Goal: Leave review/rating: Leave review/rating

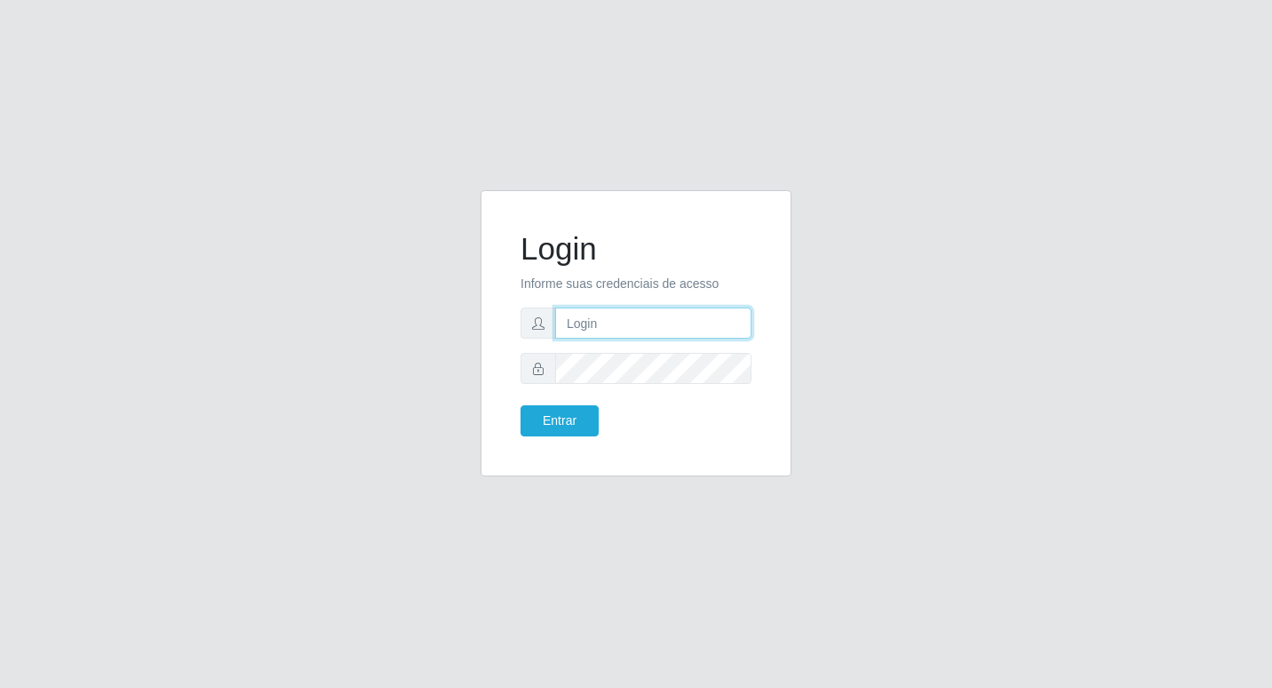
click at [586, 316] on input "text" at bounding box center [653, 322] width 196 height 31
type input "Fabricio@B6"
click at [521, 405] on button "Entrar" at bounding box center [560, 420] width 78 height 31
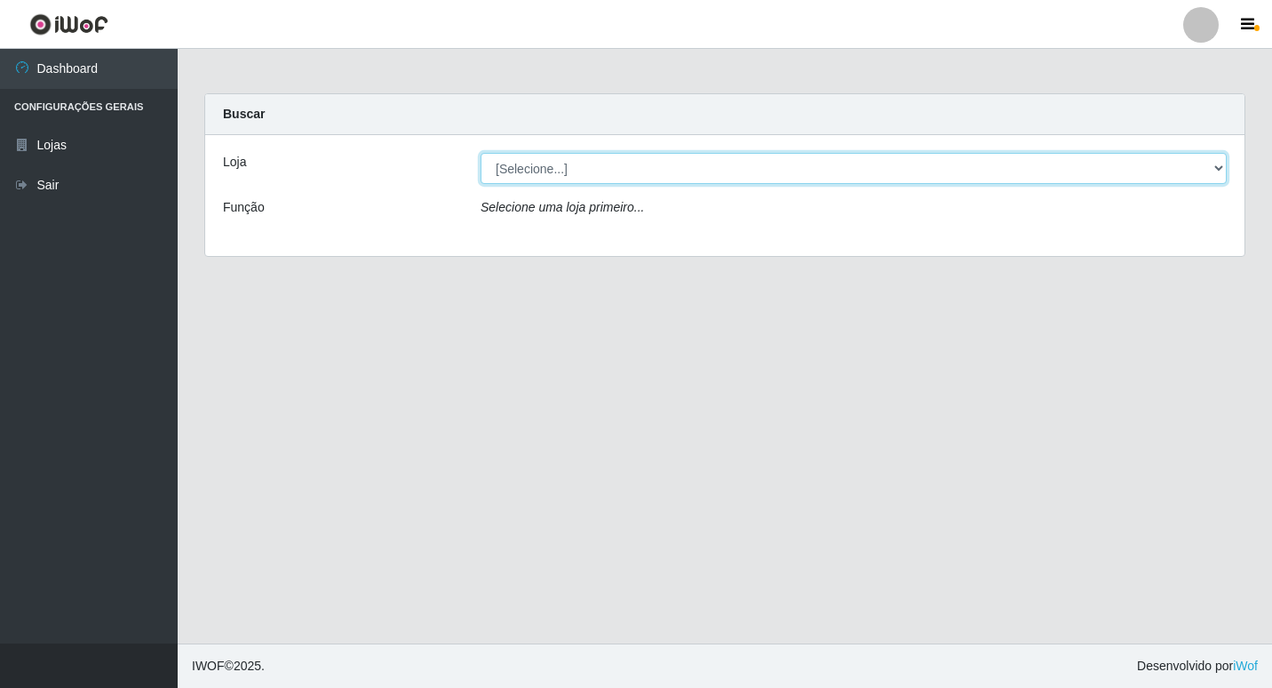
click at [1219, 164] on select "[Selecione...] Bemais Supermercados - B6 Colibris" at bounding box center [854, 168] width 746 height 31
select select "406"
click at [481, 153] on select "[Selecione...] Bemais Supermercados - B6 Colibris" at bounding box center [854, 168] width 746 height 31
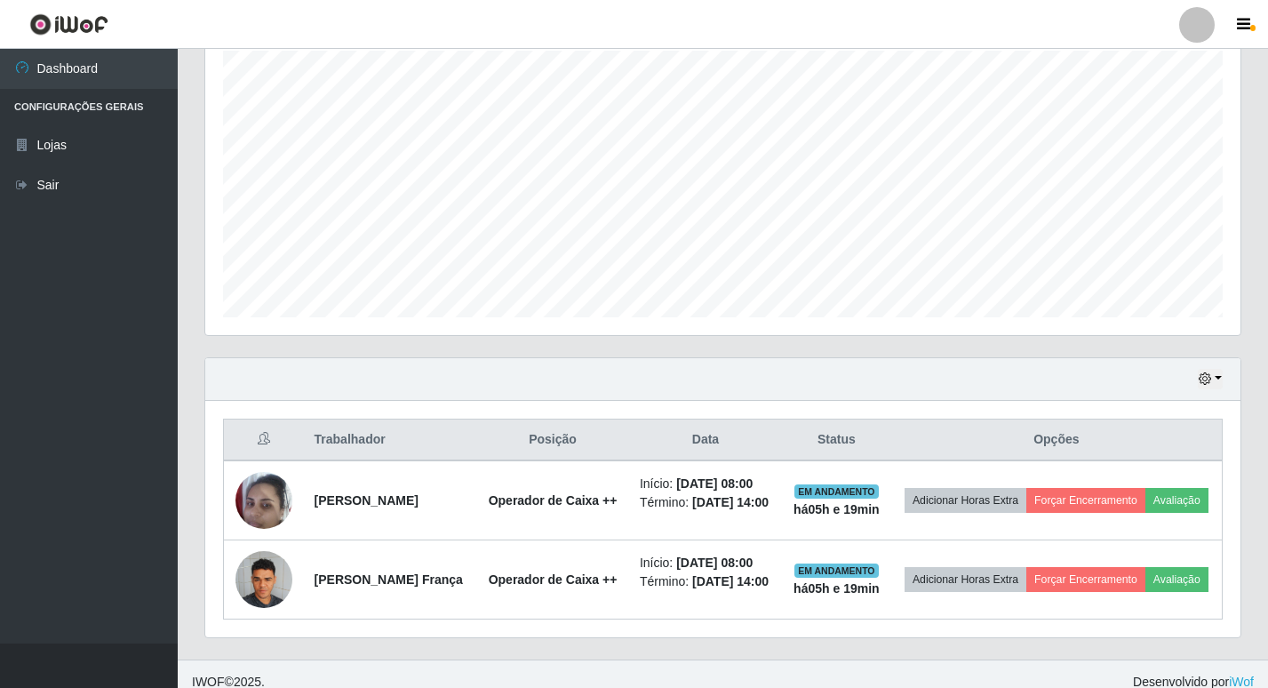
scroll to position [361, 0]
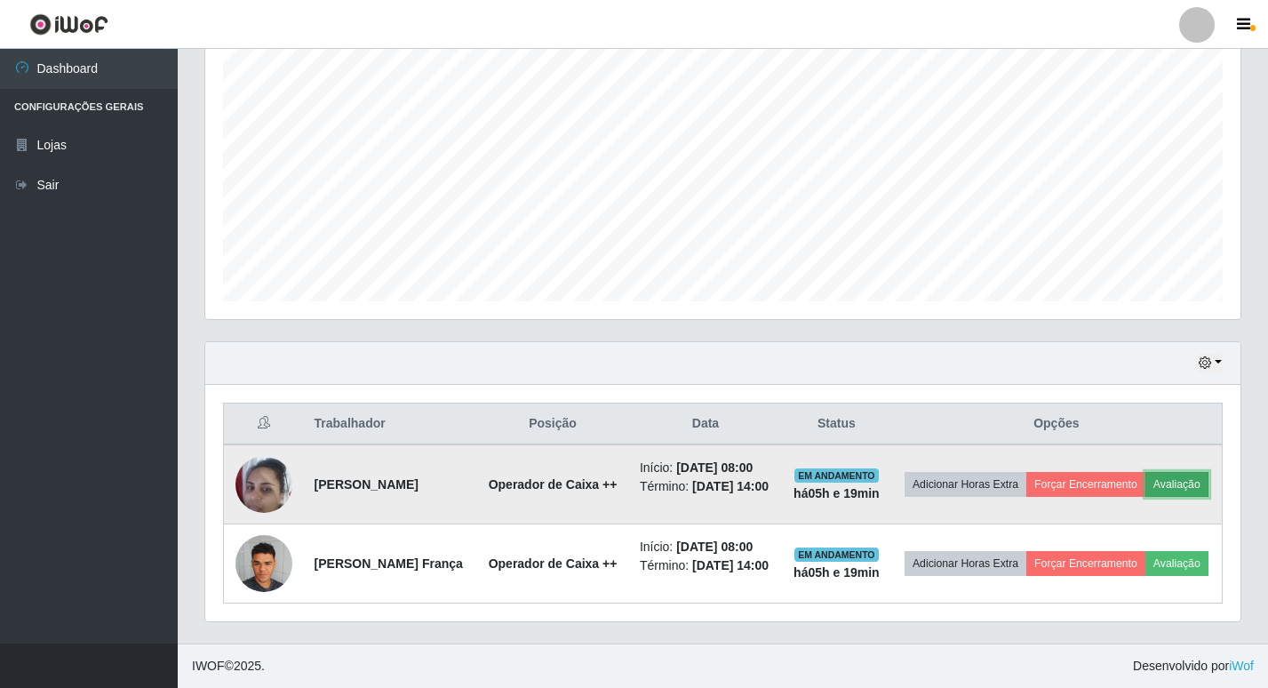
click at [1145, 482] on button "Avaliação" at bounding box center [1176, 484] width 63 height 25
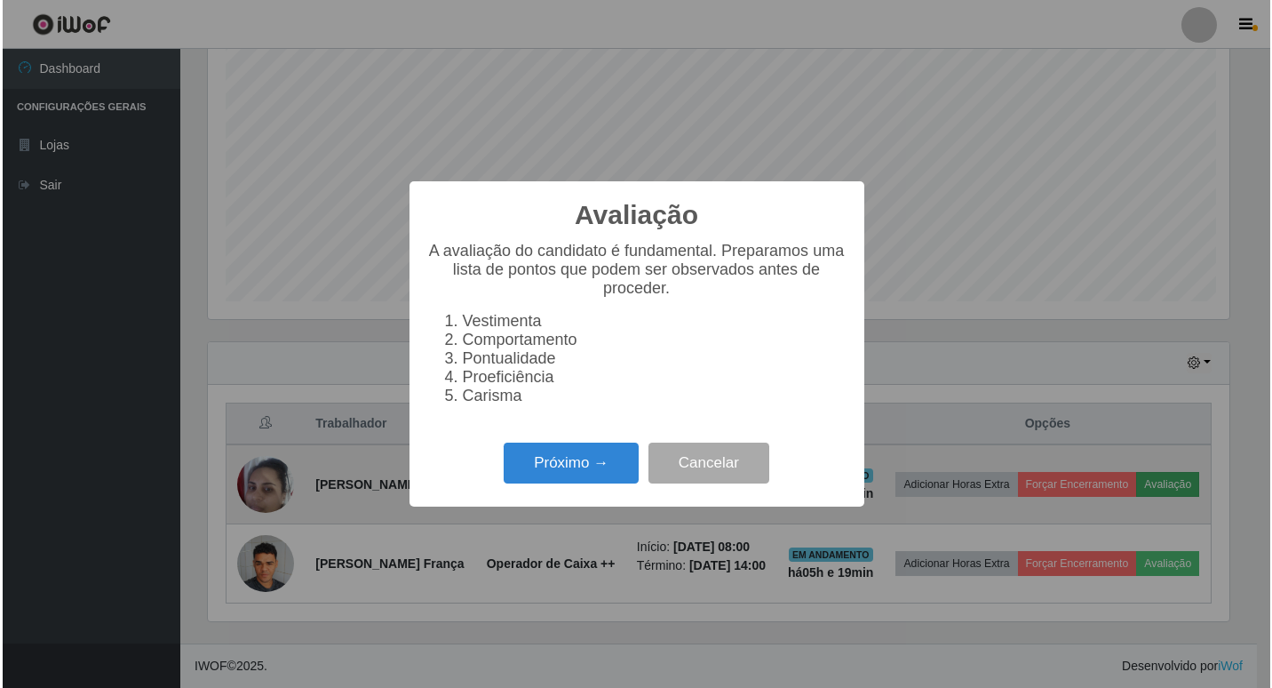
scroll to position [369, 1026]
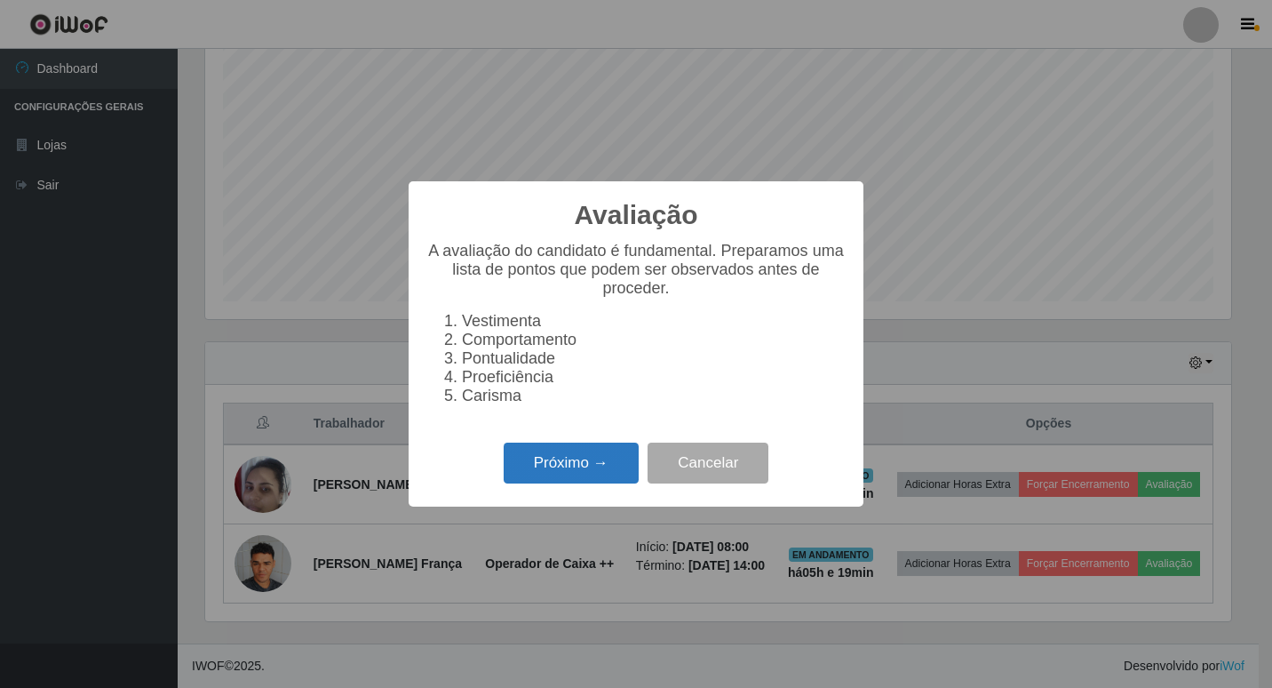
click at [589, 470] on button "Próximo →" at bounding box center [571, 464] width 135 height 42
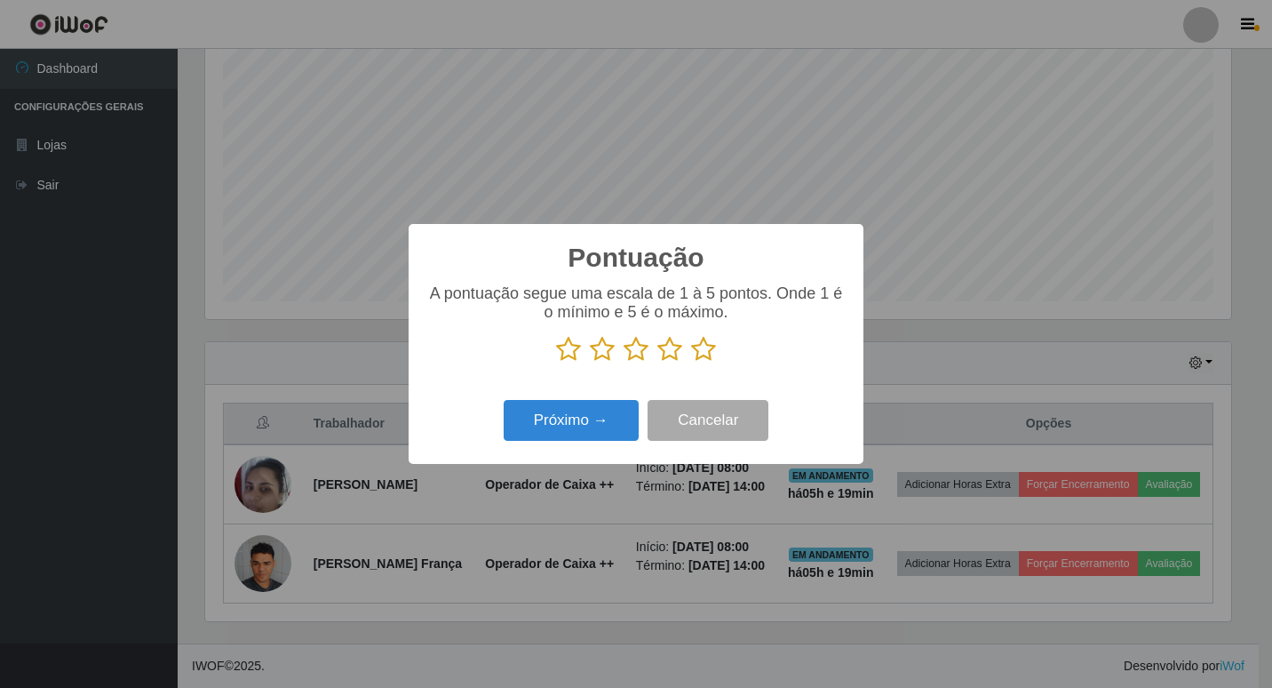
scroll to position [888202, 887544]
click at [697, 354] on icon at bounding box center [703, 349] width 25 height 27
click at [691, 363] on input "radio" at bounding box center [691, 363] width 0 height 0
click at [606, 428] on button "Próximo →" at bounding box center [571, 421] width 135 height 42
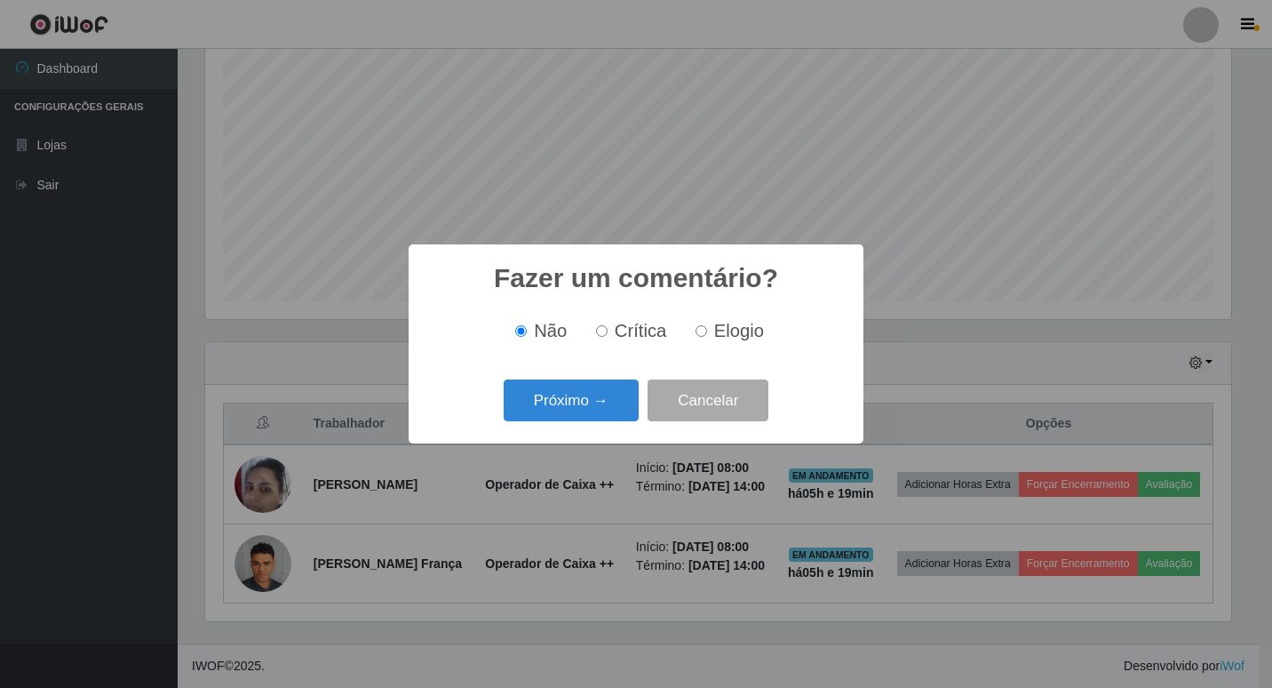
click at [698, 327] on input "Elogio" at bounding box center [702, 331] width 12 height 12
radio input "true"
click at [602, 411] on button "Próximo →" at bounding box center [571, 400] width 135 height 42
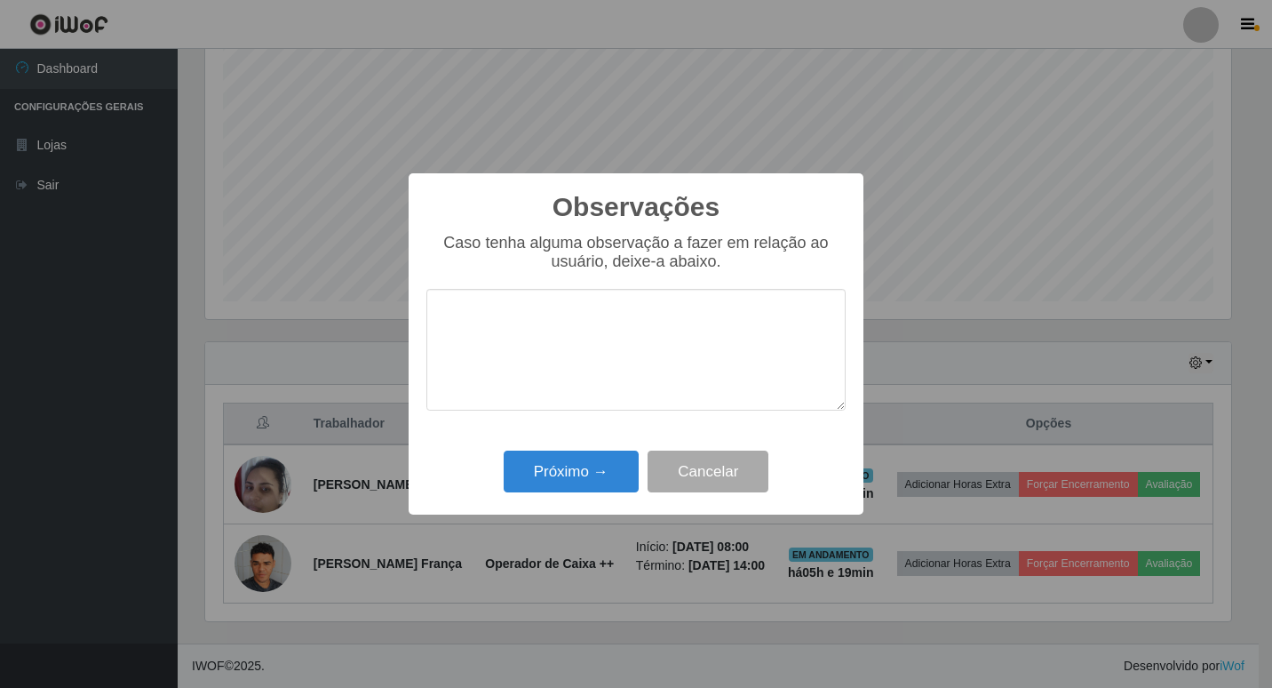
click at [634, 313] on textarea at bounding box center [636, 350] width 419 height 122
click at [634, 315] on textarea at bounding box center [636, 350] width 419 height 122
type textarea "D"
drag, startPoint x: 440, startPoint y: 320, endPoint x: 821, endPoint y: 325, distance: 381.2
click at [821, 325] on textarea "excelente profissional, trabalha muito bem." at bounding box center [636, 350] width 419 height 122
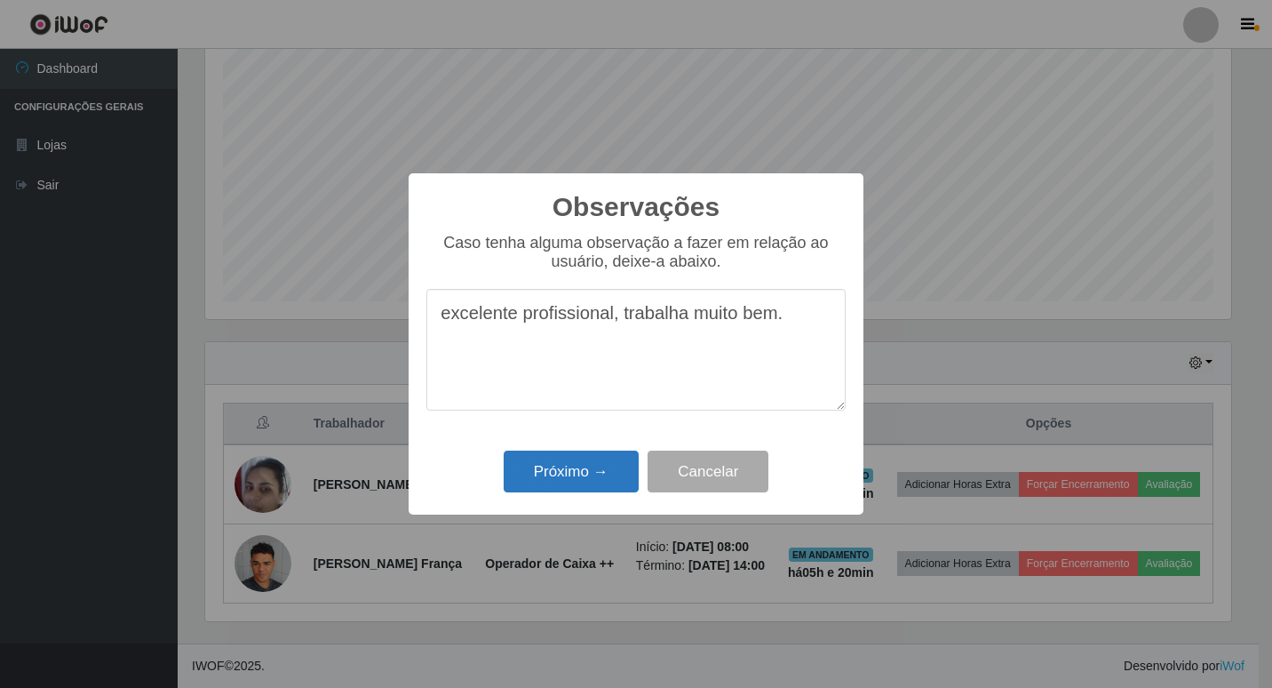
type textarea "excelente profissional, trabalha muito bem."
click at [566, 462] on button "Próximo →" at bounding box center [571, 472] width 135 height 42
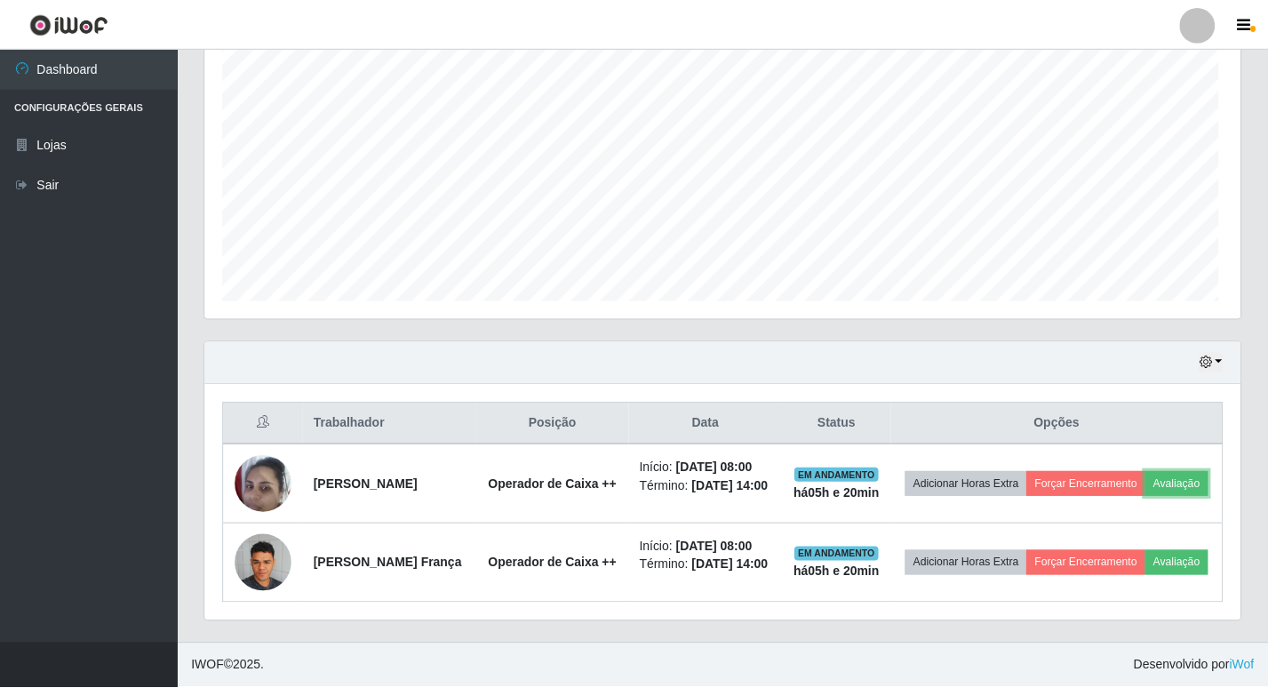
scroll to position [369, 1035]
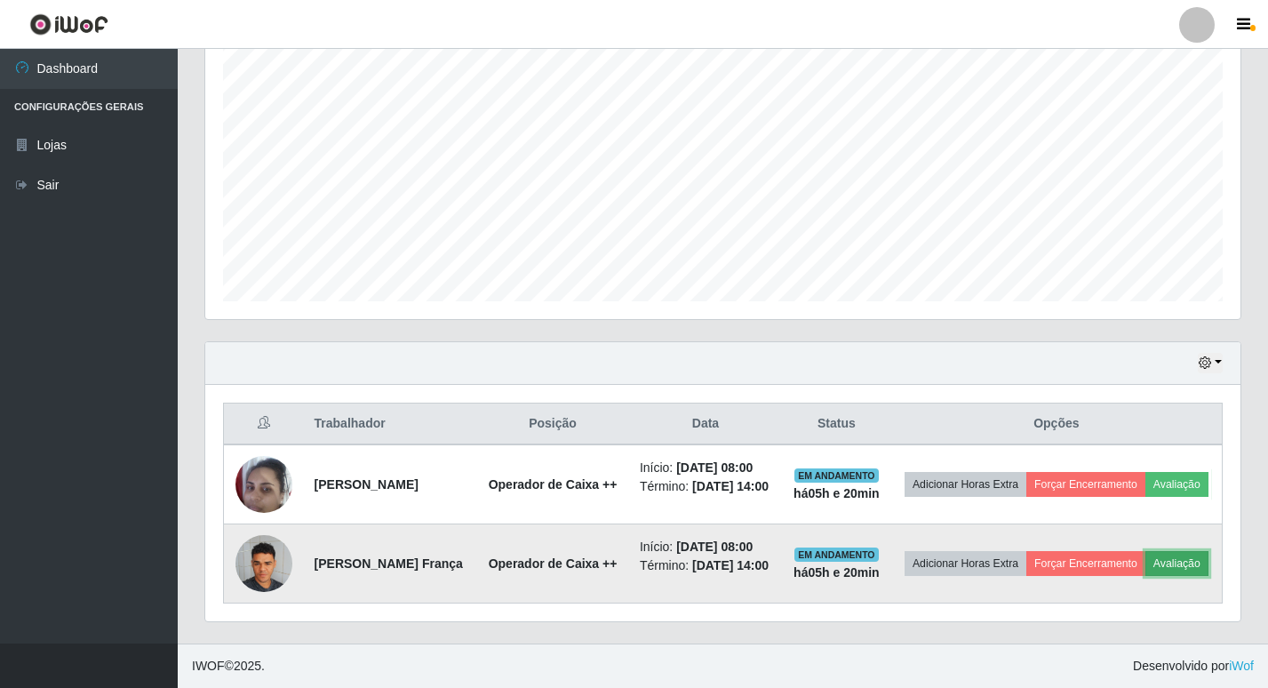
click at [1145, 568] on button "Avaliação" at bounding box center [1176, 563] width 63 height 25
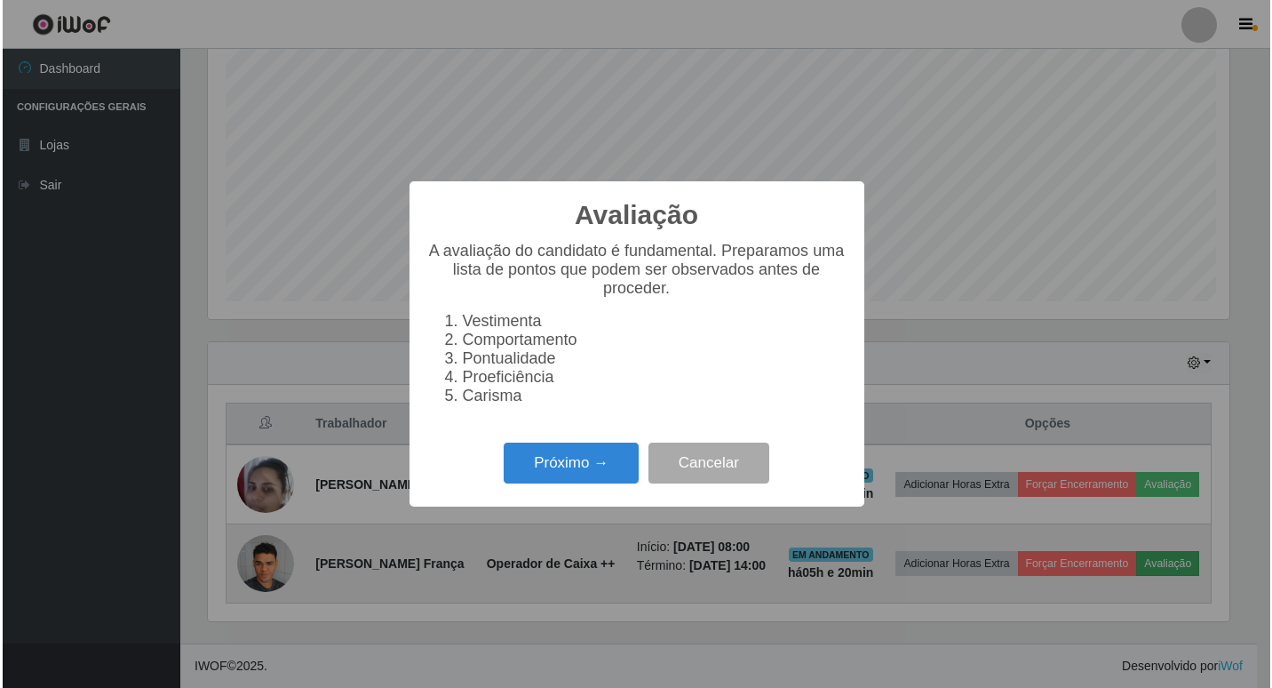
scroll to position [369, 1026]
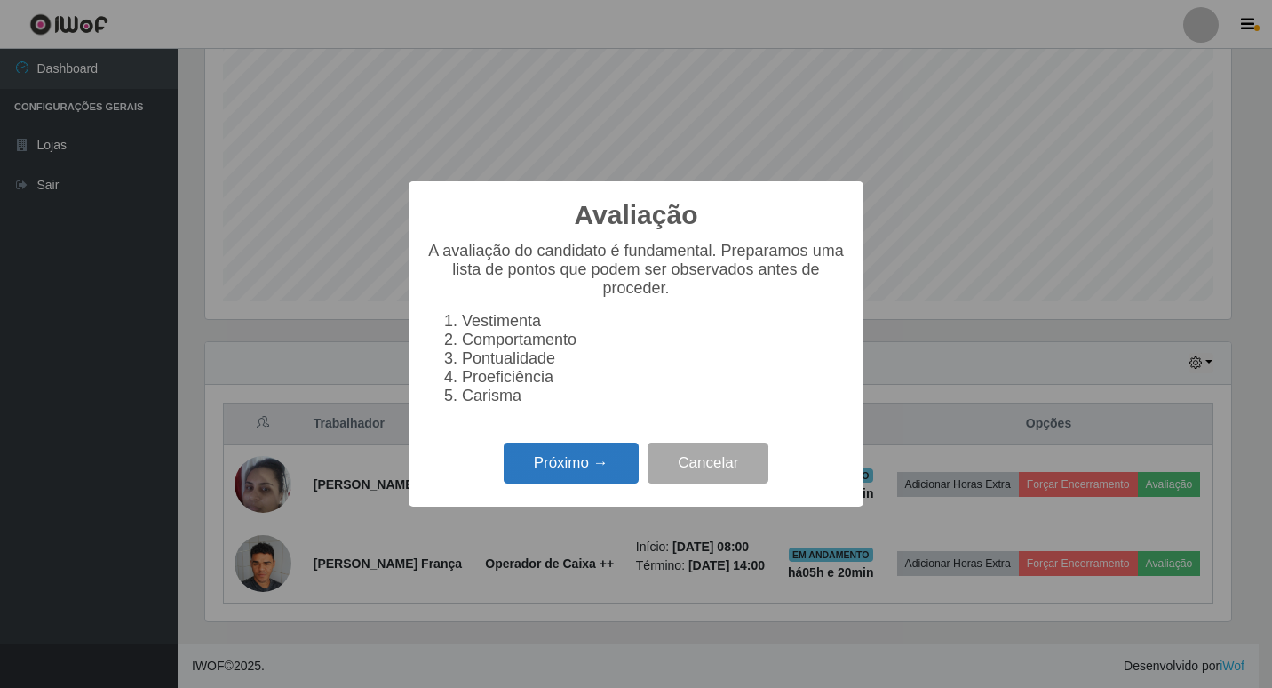
click at [606, 459] on button "Próximo →" at bounding box center [571, 464] width 135 height 42
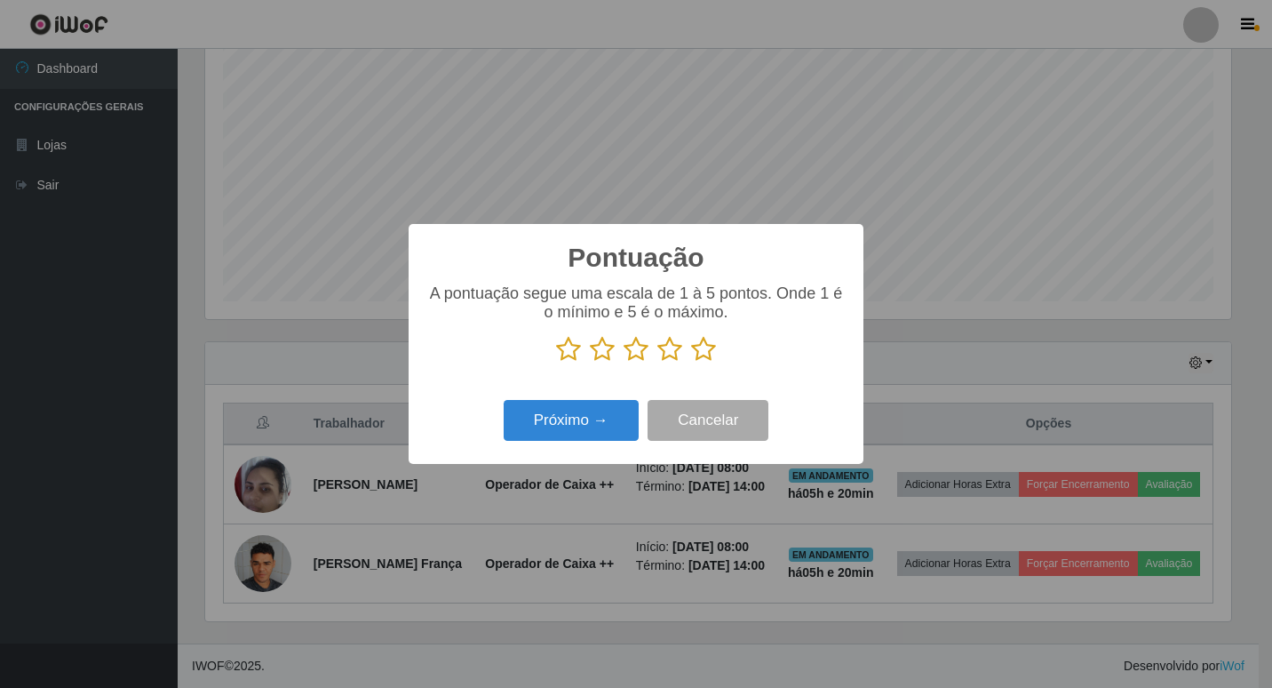
click at [704, 355] on icon at bounding box center [703, 349] width 25 height 27
click at [691, 363] on input "radio" at bounding box center [691, 363] width 0 height 0
click at [591, 423] on button "Próximo →" at bounding box center [571, 421] width 135 height 42
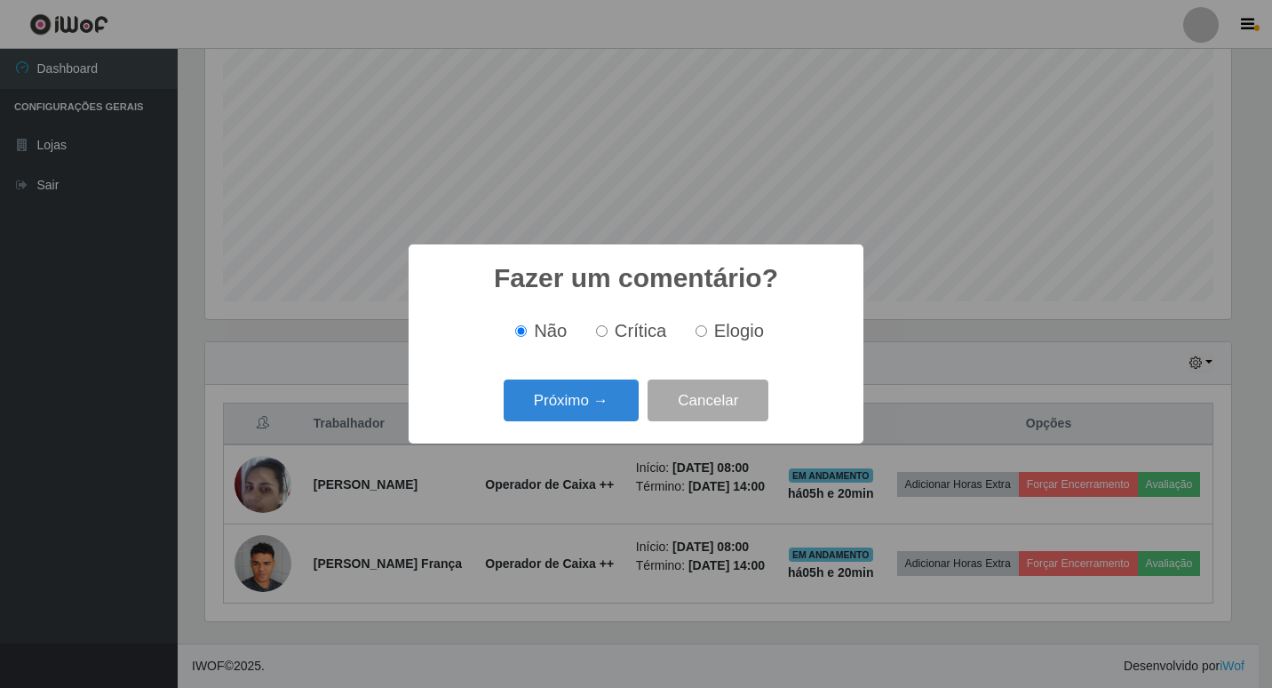
click at [714, 338] on span "Elogio" at bounding box center [739, 331] width 50 height 20
click at [707, 337] on input "Elogio" at bounding box center [702, 331] width 12 height 12
radio input "true"
click at [588, 404] on button "Próximo →" at bounding box center [571, 400] width 135 height 42
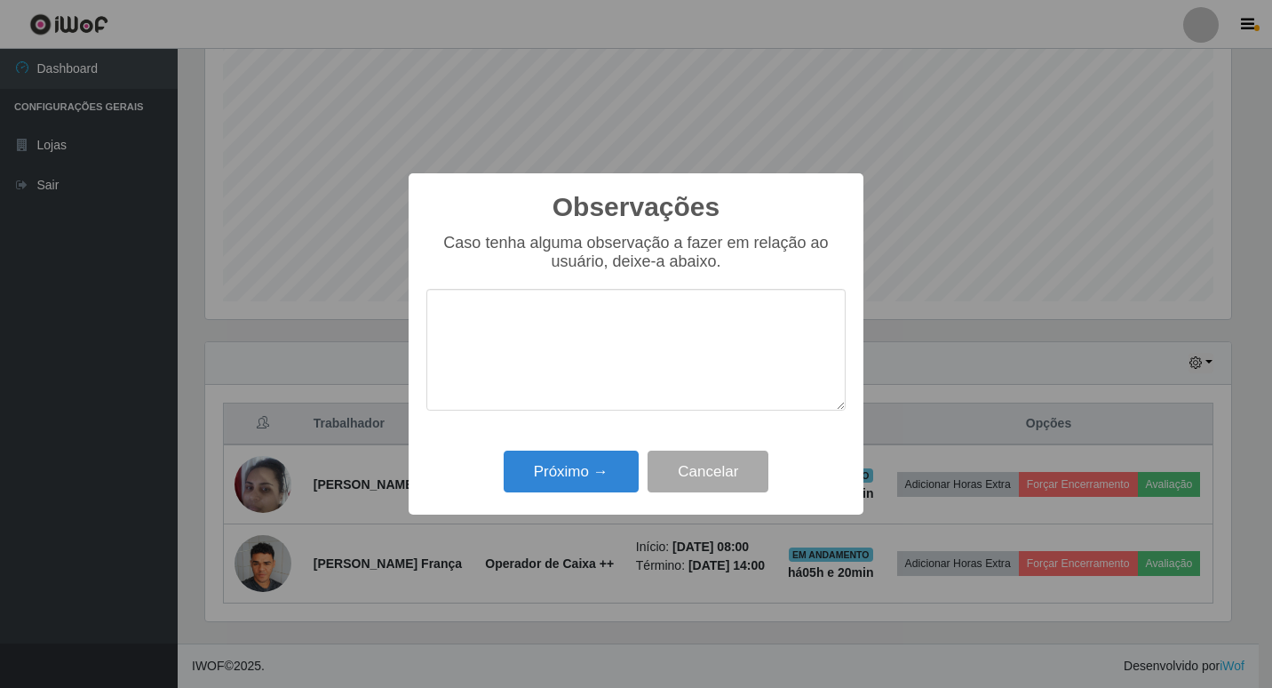
click at [655, 312] on textarea at bounding box center [636, 350] width 419 height 122
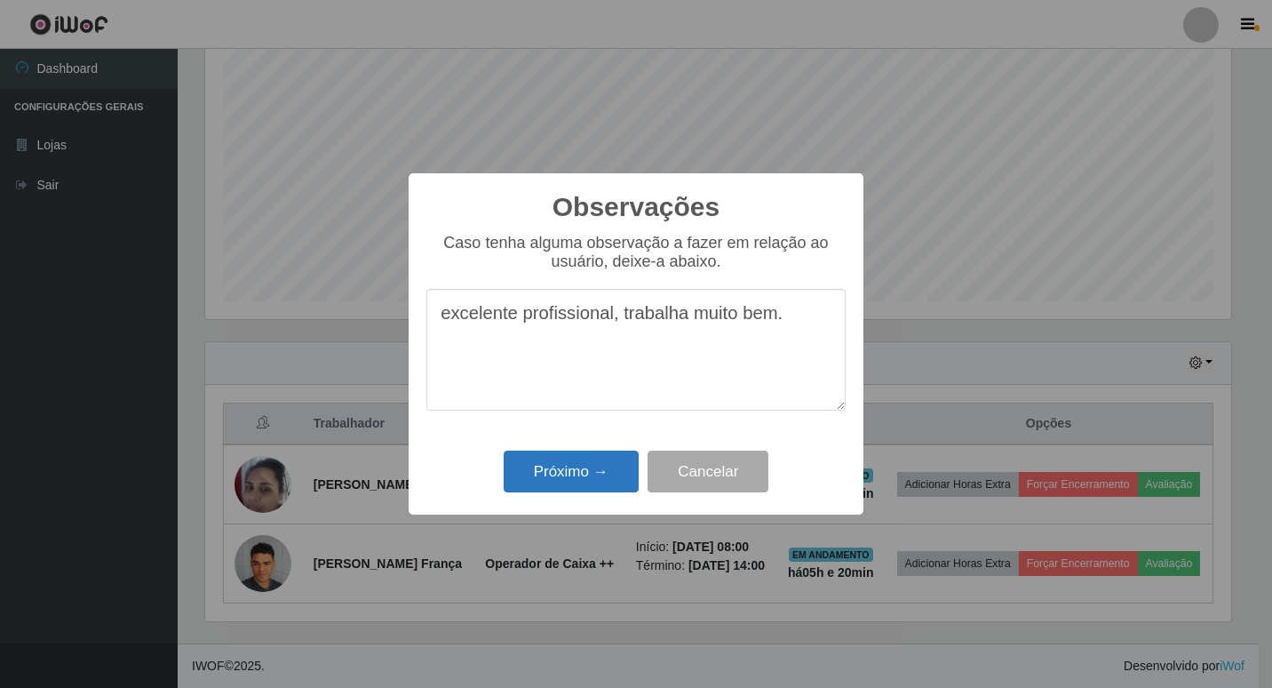
type textarea "excelente profissional, trabalha muito bem."
click at [579, 471] on button "Próximo →" at bounding box center [571, 472] width 135 height 42
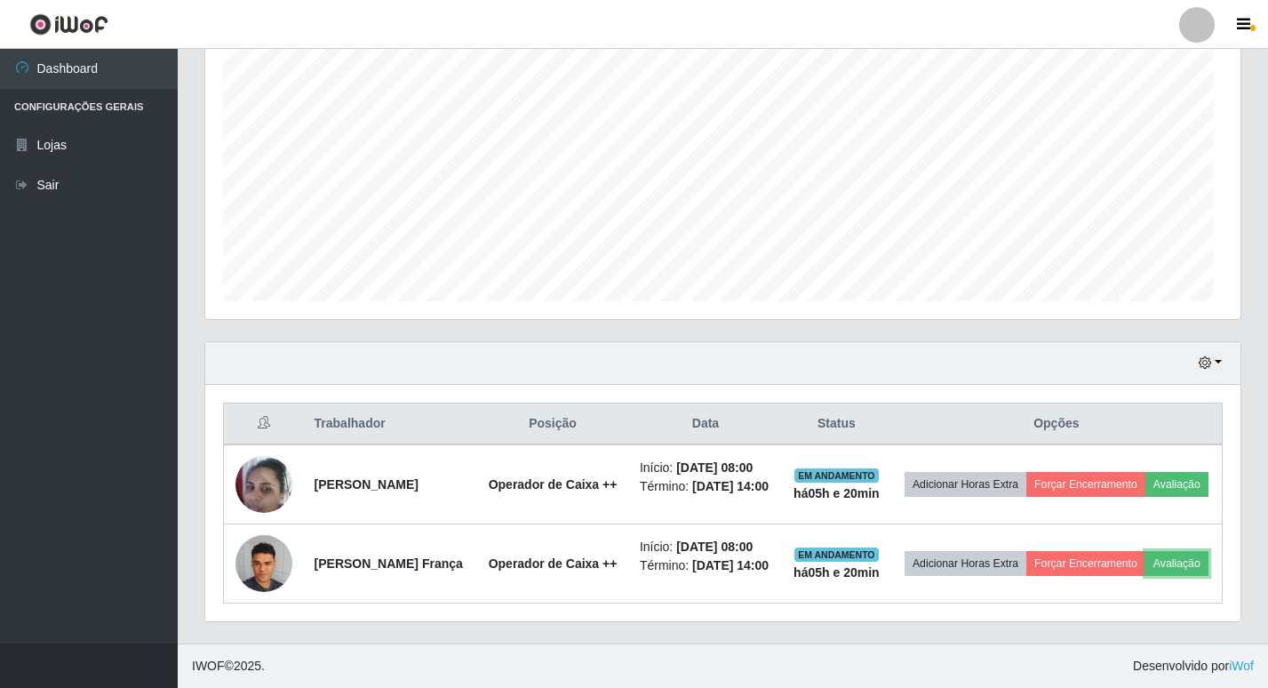
scroll to position [369, 1035]
